Goal: Task Accomplishment & Management: Manage account settings

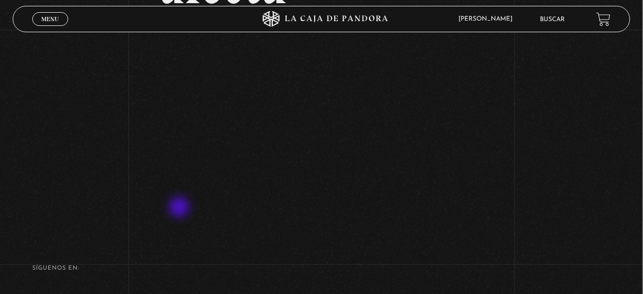
scroll to position [251, 0]
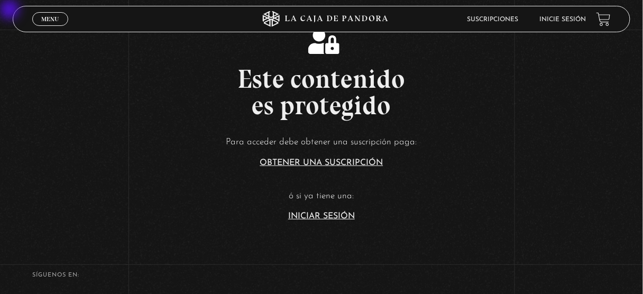
click at [330, 215] on link "Iniciar Sesión" at bounding box center [321, 216] width 67 height 8
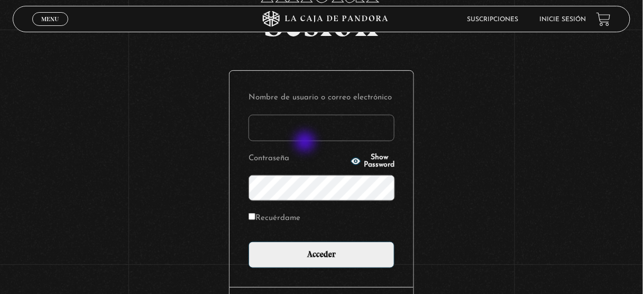
scroll to position [127, 0]
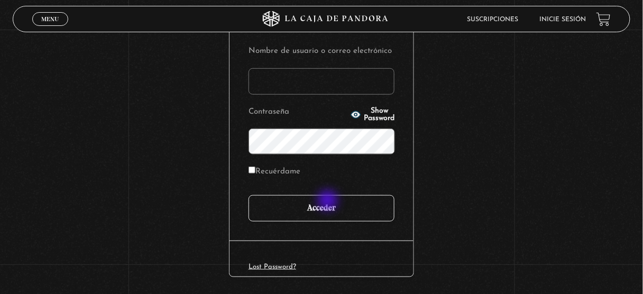
type input "juligonzalez26.10@gmail.com"
click at [329, 201] on input "Acceder" at bounding box center [322, 208] width 146 height 26
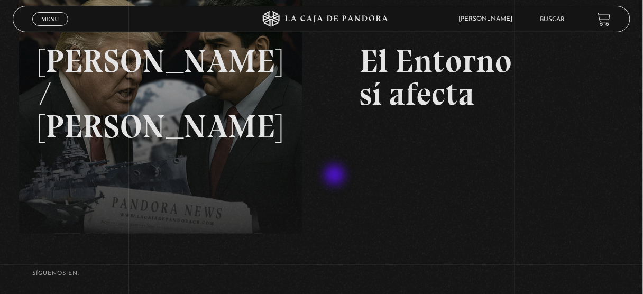
scroll to position [169, 0]
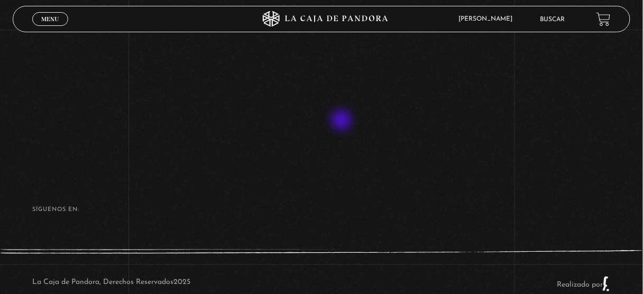
scroll to position [251, 0]
